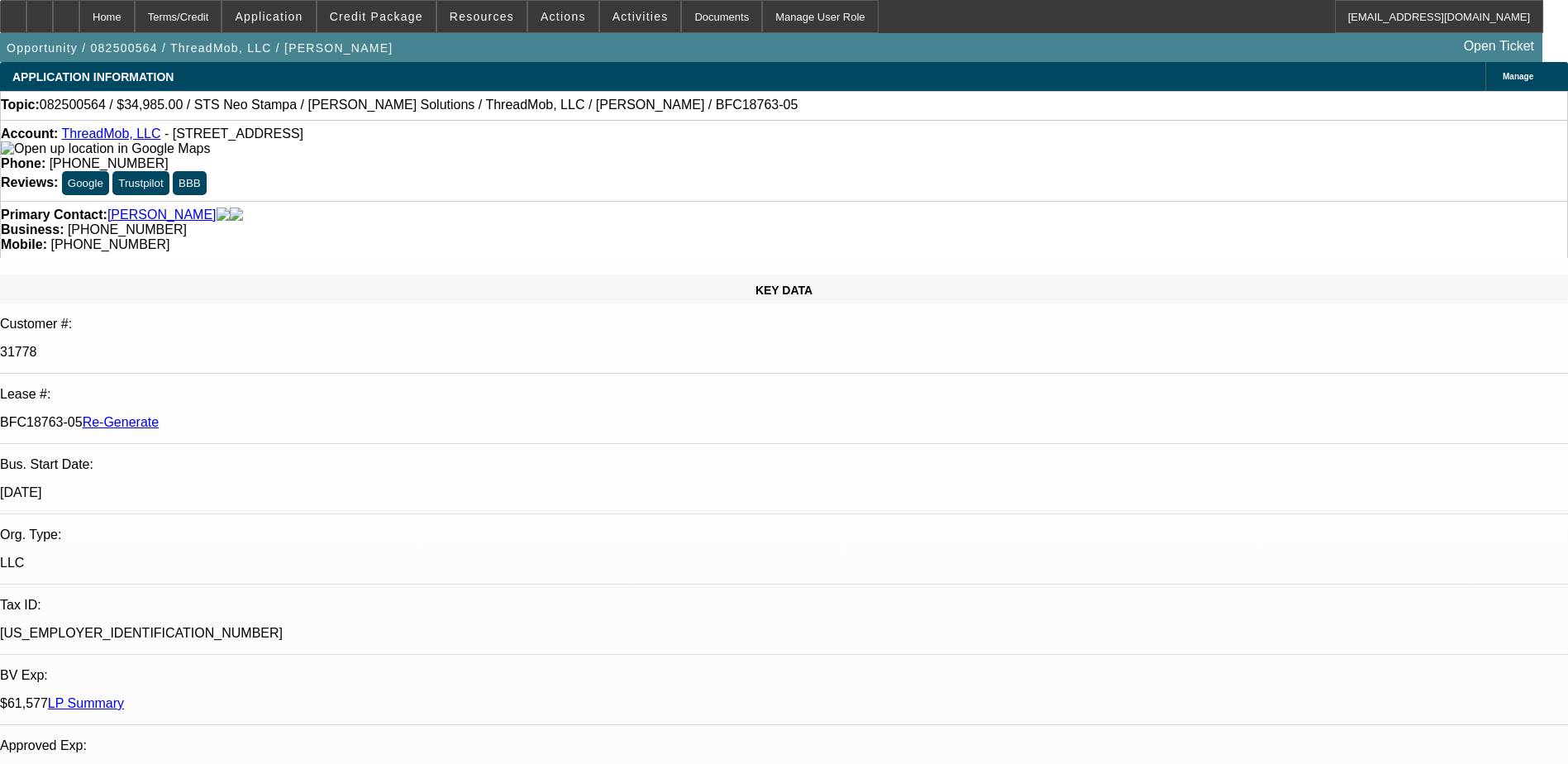
select select "0"
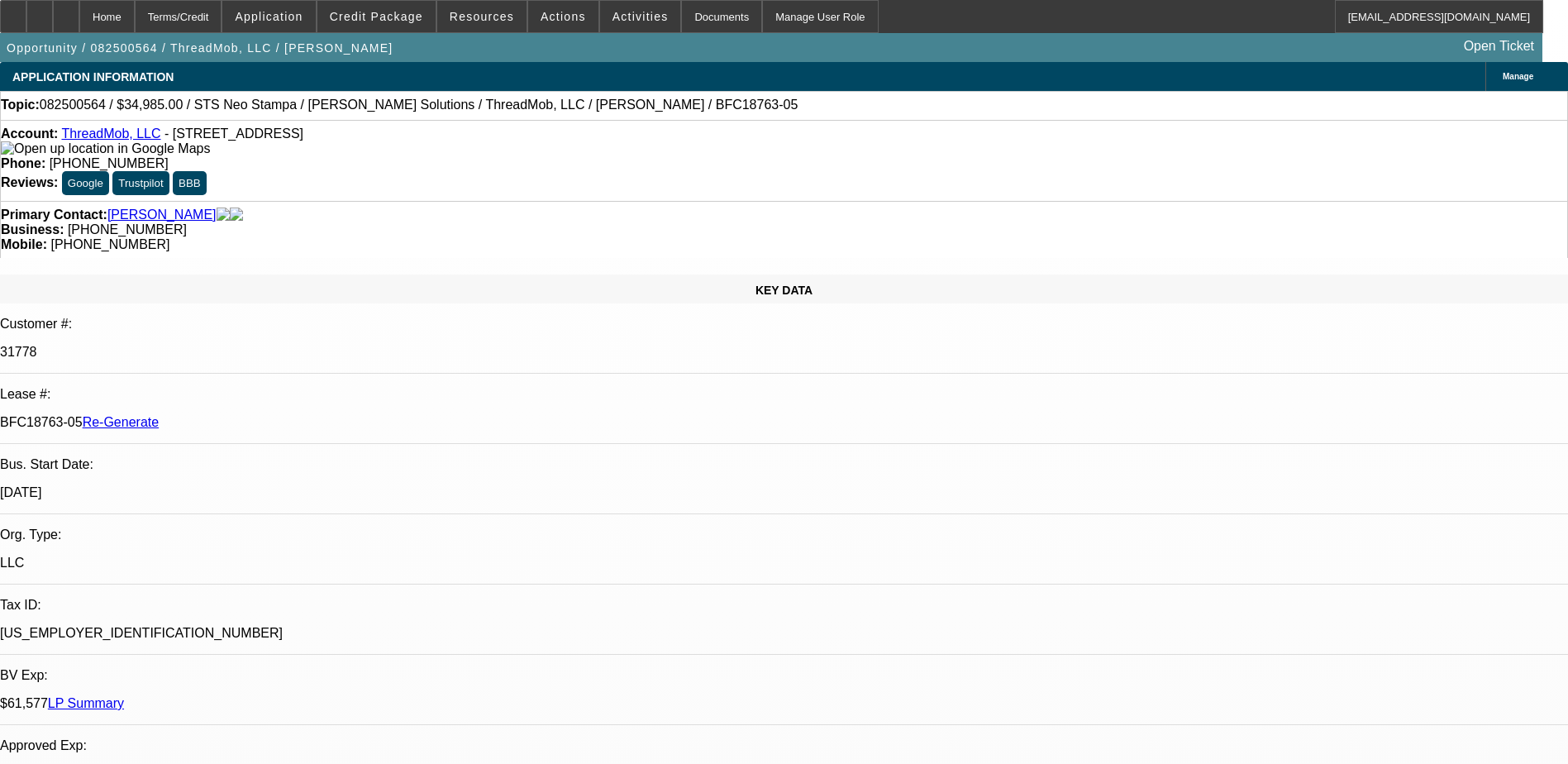
select select "0"
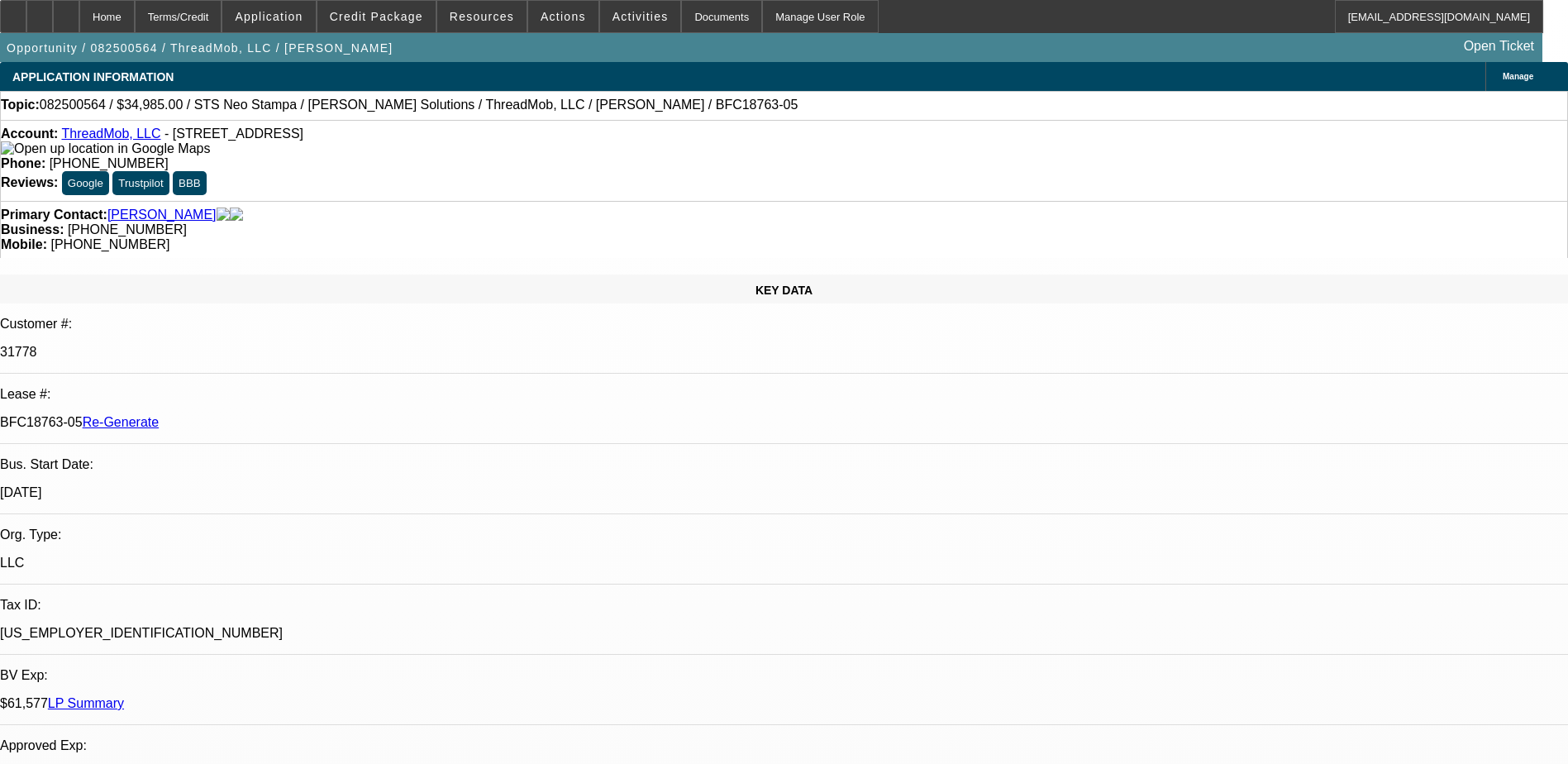
select select "0"
select select "1"
select select "6"
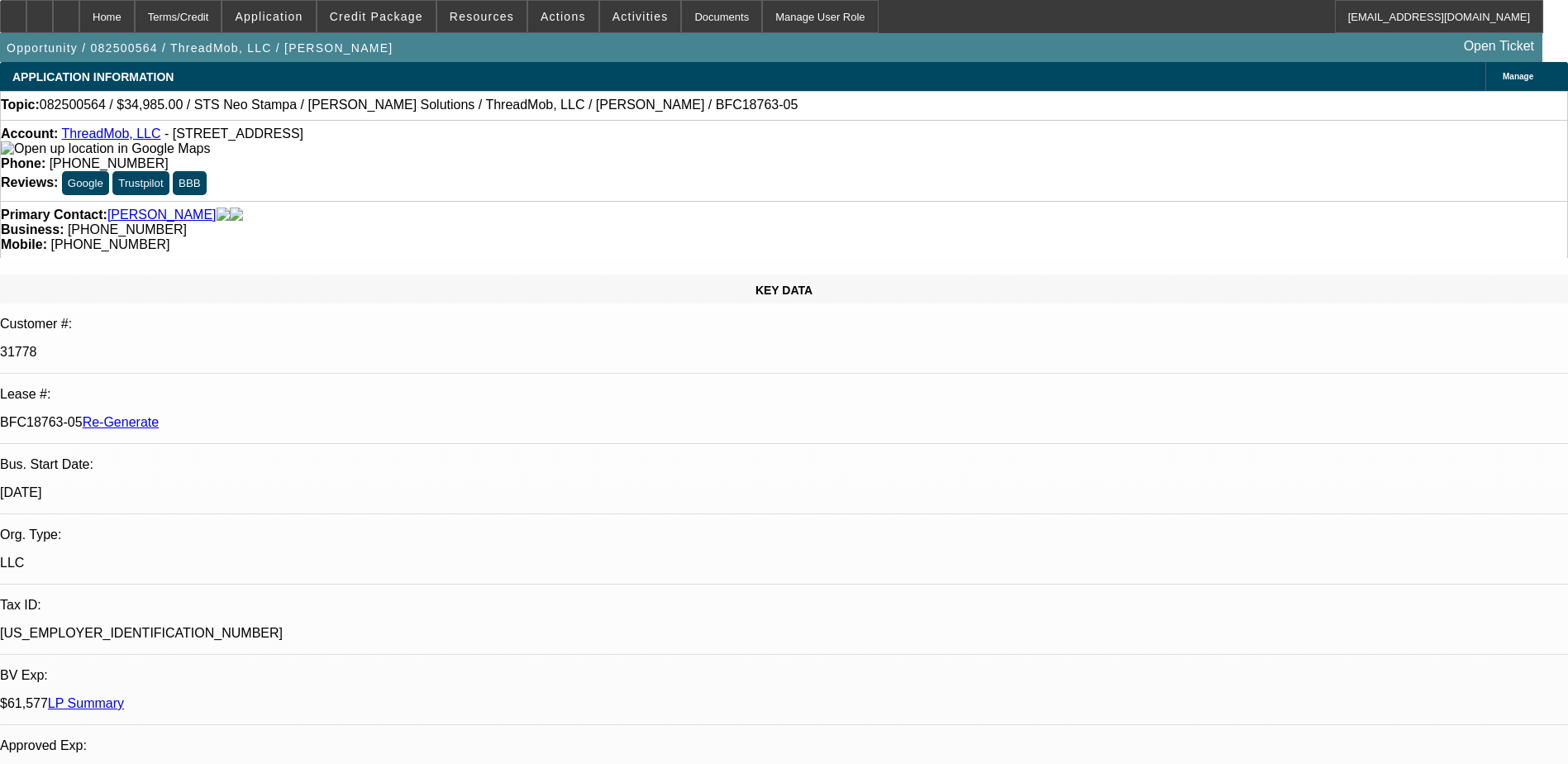
select select "1"
select select "6"
select select "1"
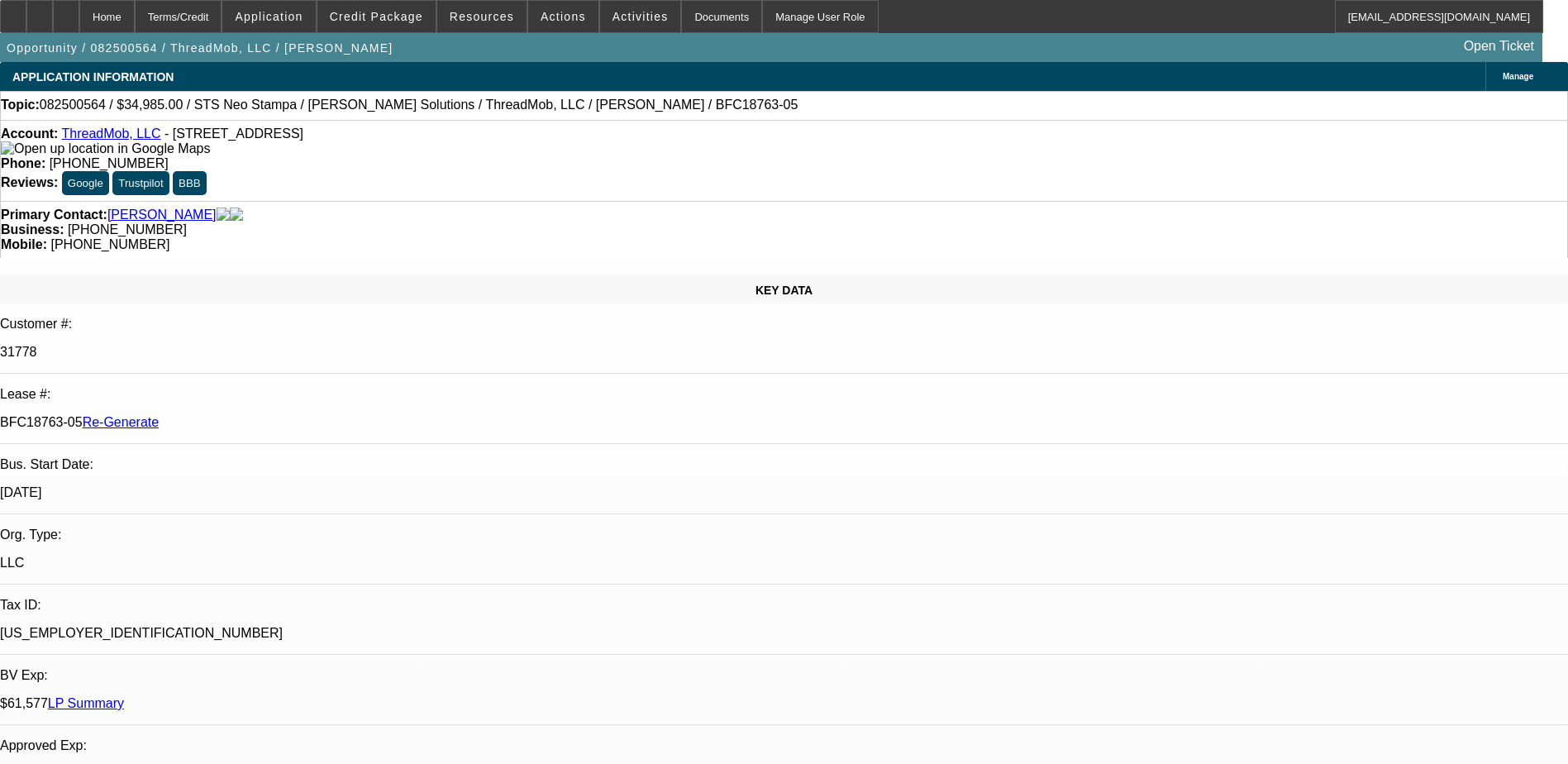
select select "6"
select select "1"
select select "6"
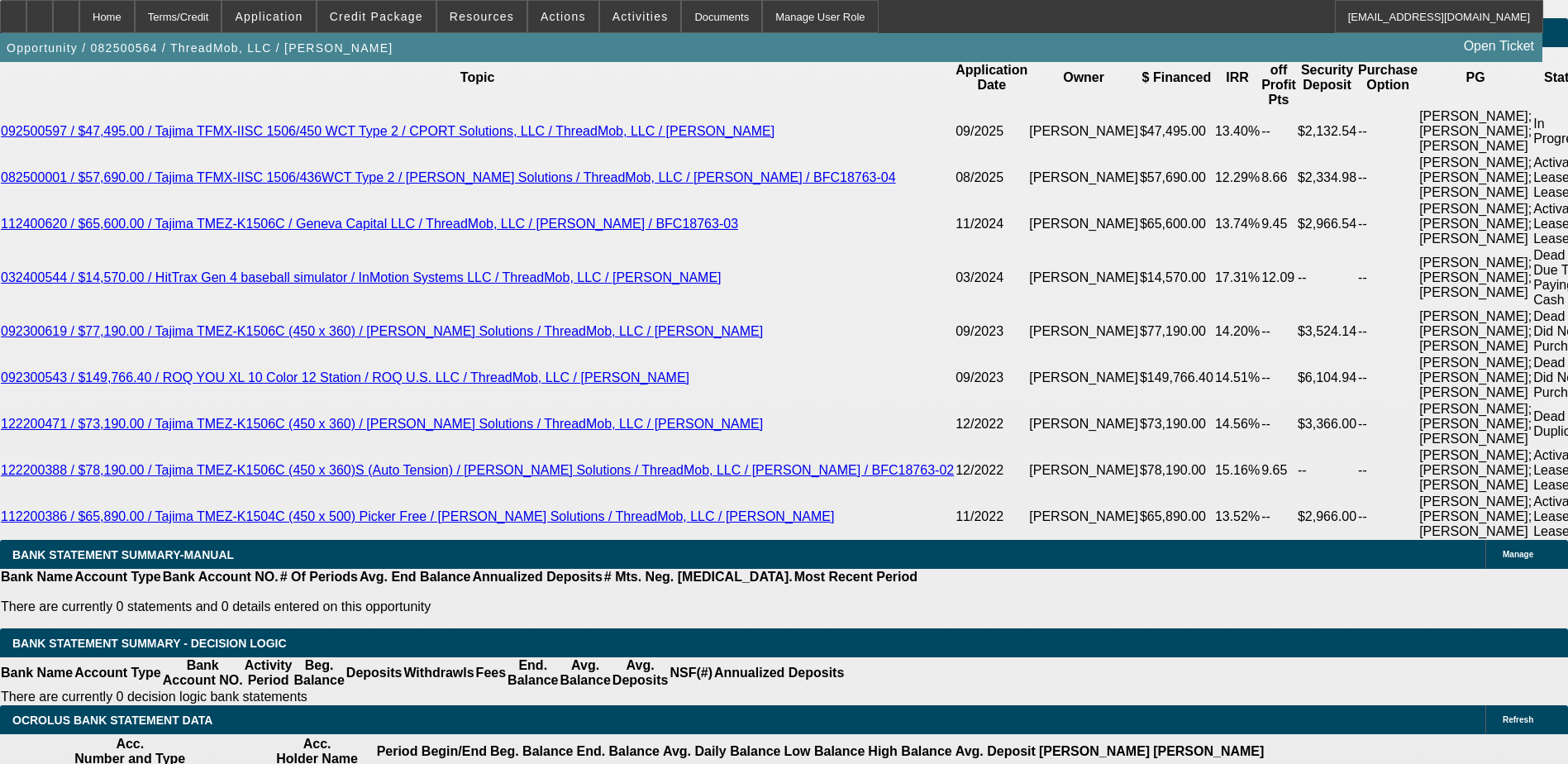
scroll to position [3308, 0]
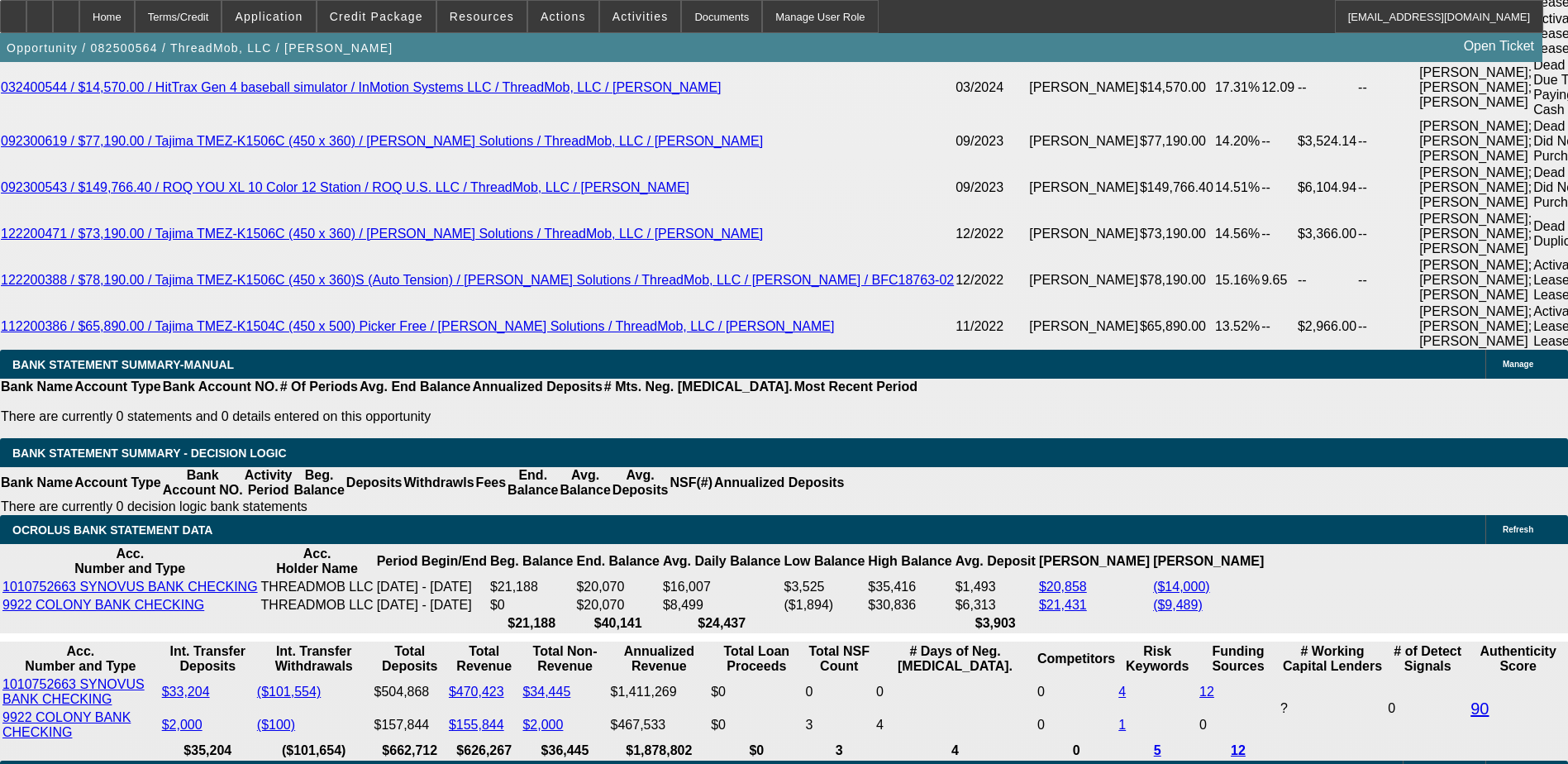
scroll to position [3556, 0]
